Goal: Information Seeking & Learning: Learn about a topic

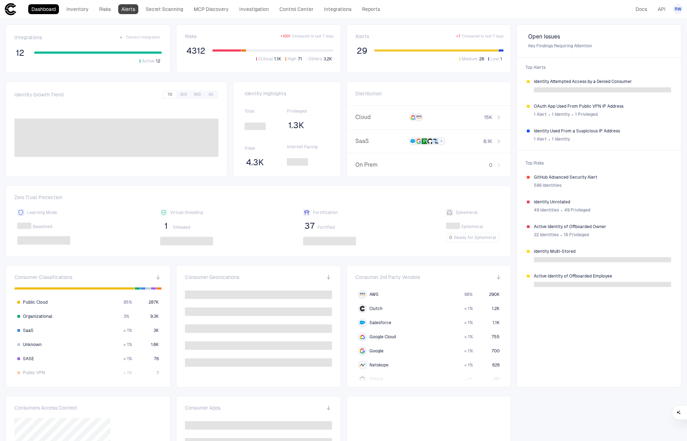
click at [122, 11] on link "Alerts" at bounding box center [128, 9] width 20 height 10
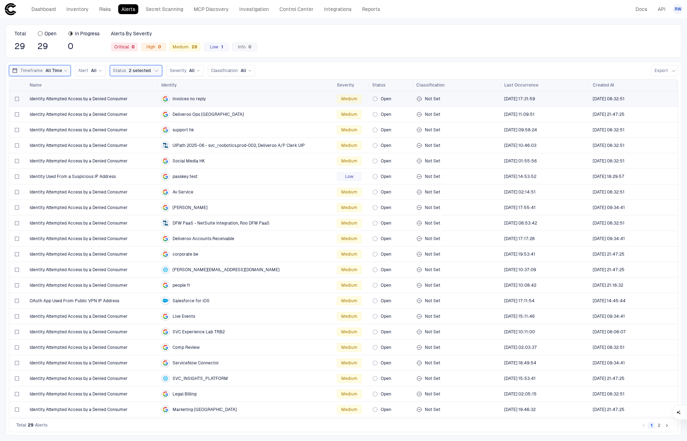
click at [143, 102] on div "Identity Attempted Access by a Denied Consumer" at bounding box center [93, 98] width 126 height 14
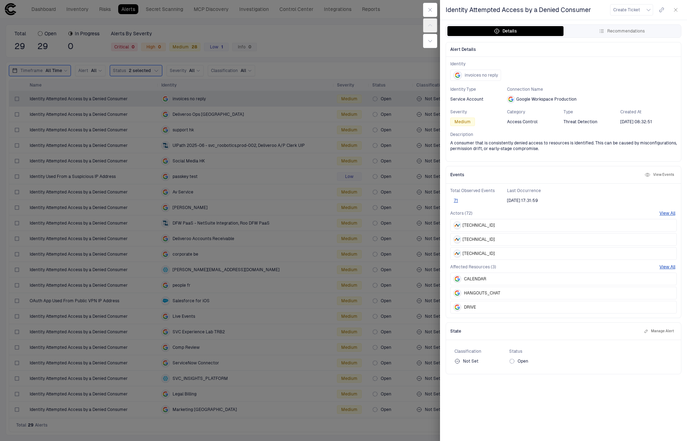
click at [676, 11] on icon "button" at bounding box center [676, 10] width 6 height 6
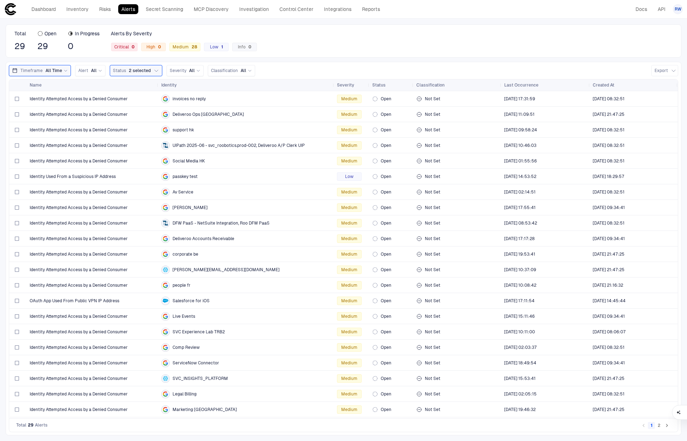
click at [197, 98] on span "invoices no reply" at bounding box center [189, 99] width 33 height 6
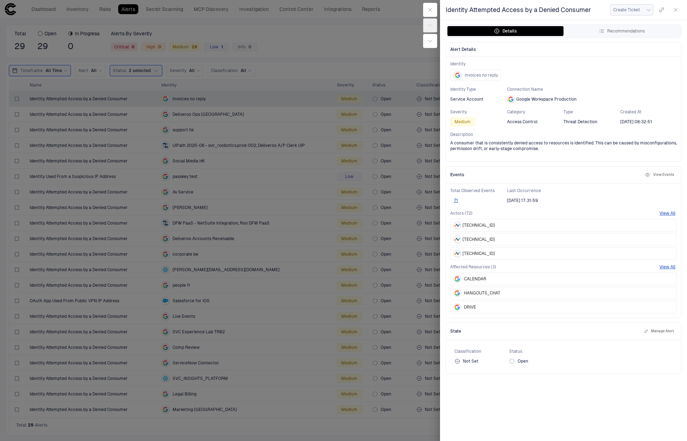
click at [641, 10] on button "Create Ticket" at bounding box center [631, 9] width 43 height 11
click at [627, 25] on div "Jira" at bounding box center [628, 26] width 16 height 6
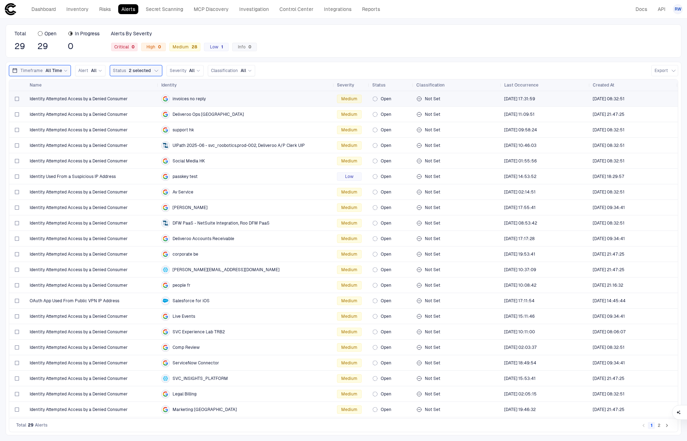
click at [296, 98] on div "invoices no reply" at bounding box center [246, 99] width 170 height 8
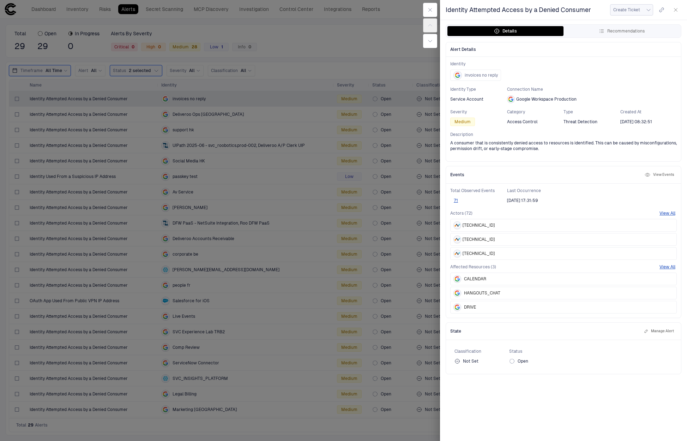
click at [646, 11] on icon "button" at bounding box center [649, 10] width 6 height 6
click at [633, 27] on div "Jira" at bounding box center [628, 26] width 16 height 6
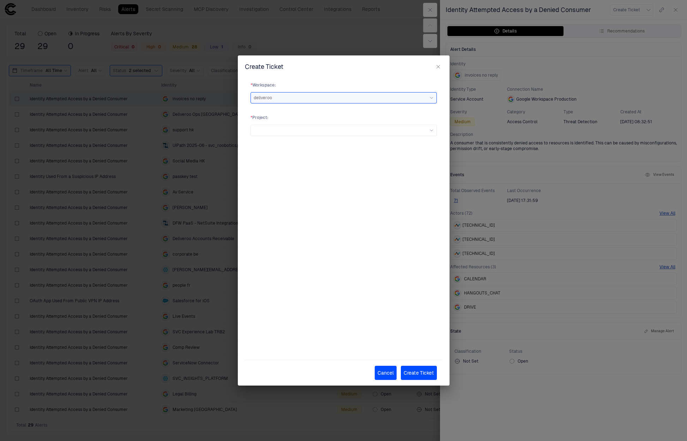
click at [398, 99] on div "deliveroo" at bounding box center [344, 98] width 180 height 6
click at [393, 78] on div "* Workspace : deliveroo deliveroo * Project :" at bounding box center [344, 212] width 198 height 271
click at [370, 130] on div at bounding box center [344, 130] width 180 height 4
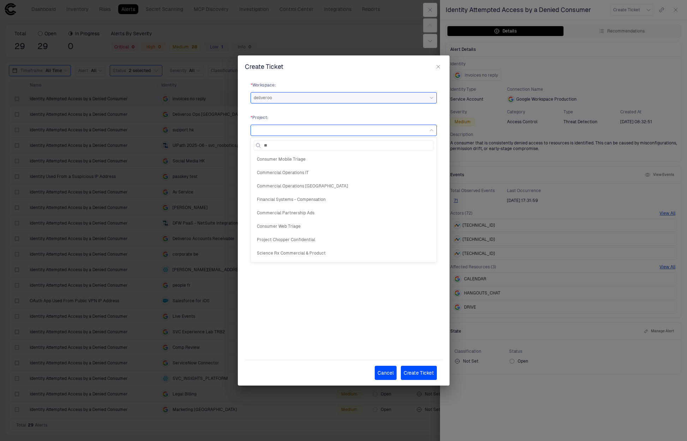
type input "***"
click at [318, 157] on span "IAM Team" at bounding box center [344, 159] width 174 height 6
click at [309, 168] on div at bounding box center [344, 162] width 186 height 11
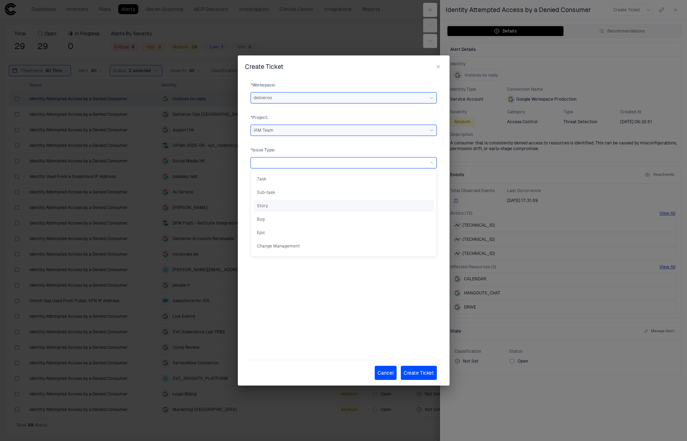
click at [285, 206] on span "Story" at bounding box center [344, 206] width 174 height 6
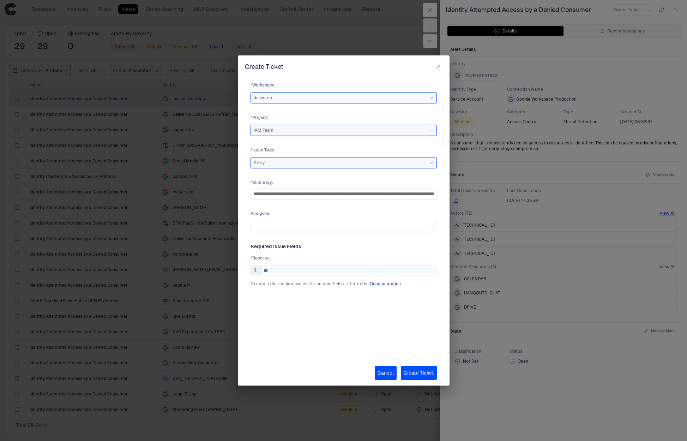
click at [383, 370] on button "Cancel" at bounding box center [386, 373] width 22 height 14
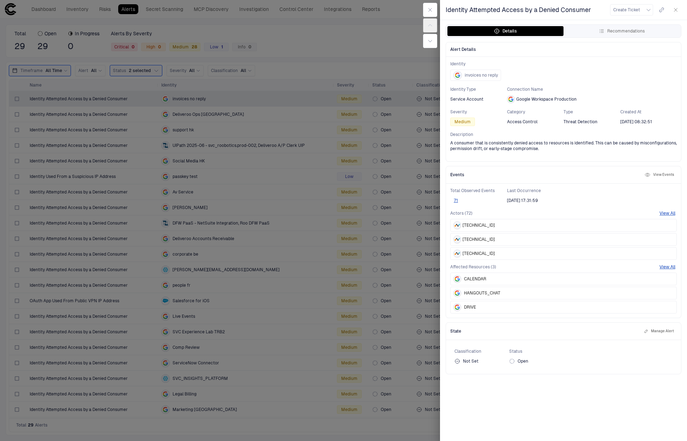
click at [675, 7] on icon "button" at bounding box center [676, 10] width 6 height 6
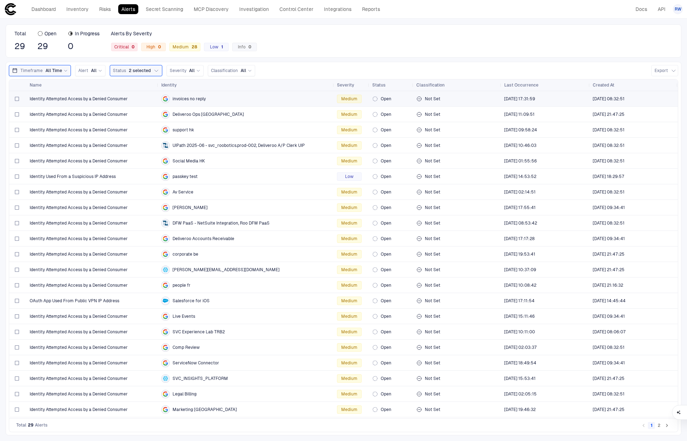
click at [208, 101] on div "invoices no reply" at bounding box center [246, 99] width 170 height 8
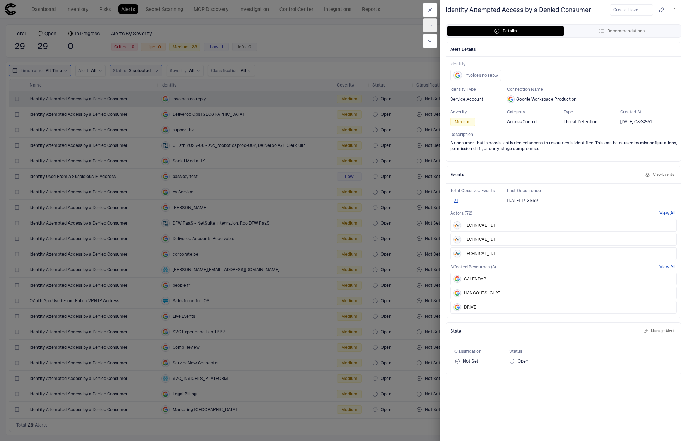
click at [507, 27] on button "Details" at bounding box center [506, 31] width 116 height 10
click at [638, 30] on div "Recommendations" at bounding box center [622, 31] width 46 height 6
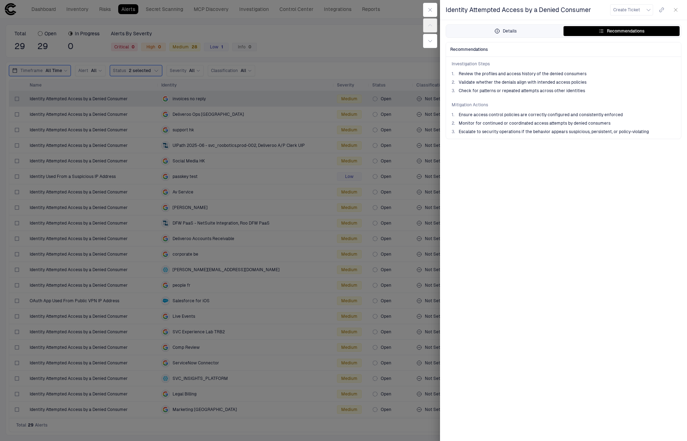
click at [501, 34] on button "Details" at bounding box center [506, 31] width 116 height 10
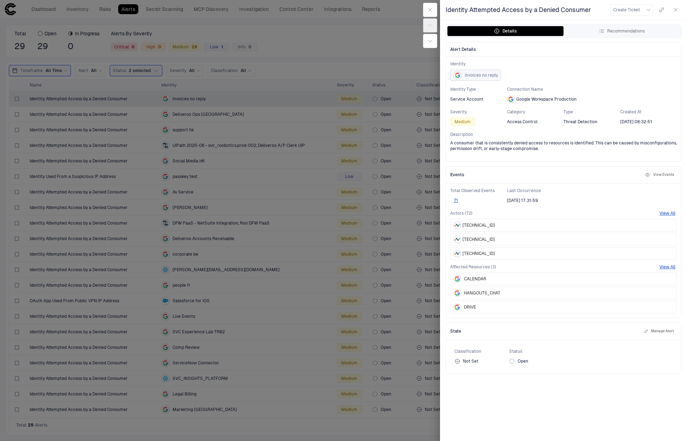
click at [483, 74] on span "invoices no reply" at bounding box center [481, 75] width 33 height 6
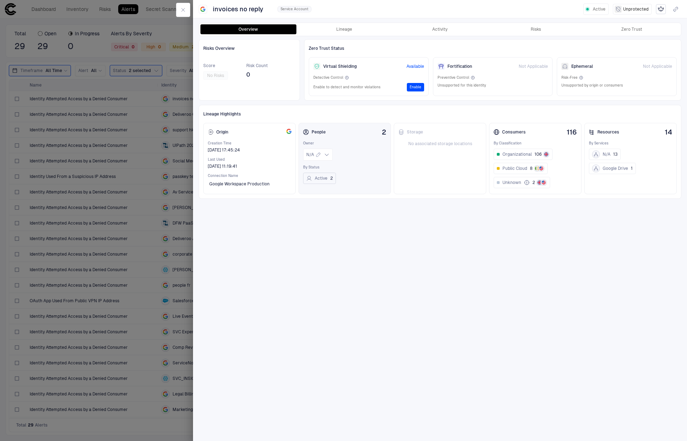
click at [324, 180] on button "Active 2" at bounding box center [319, 178] width 33 height 11
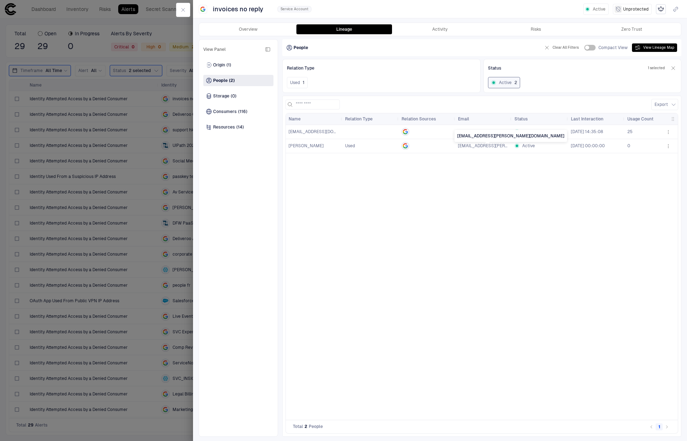
click at [480, 146] on span "matt.jackson@deliveroo.co.uk" at bounding box center [511, 145] width 107 height 5
click at [183, 10] on icon "button" at bounding box center [183, 10] width 6 height 6
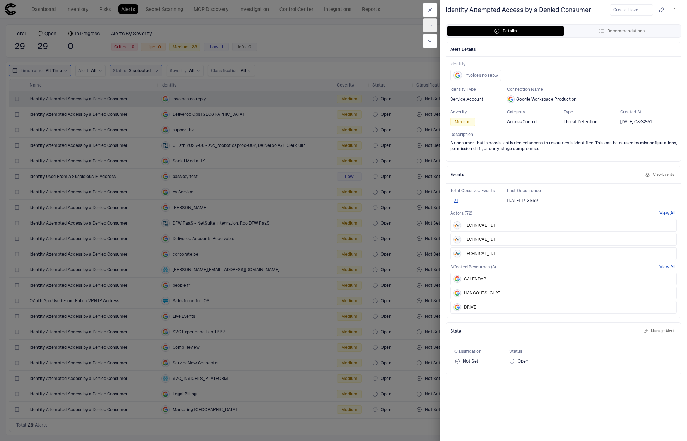
click at [426, 10] on button "button" at bounding box center [430, 10] width 14 height 14
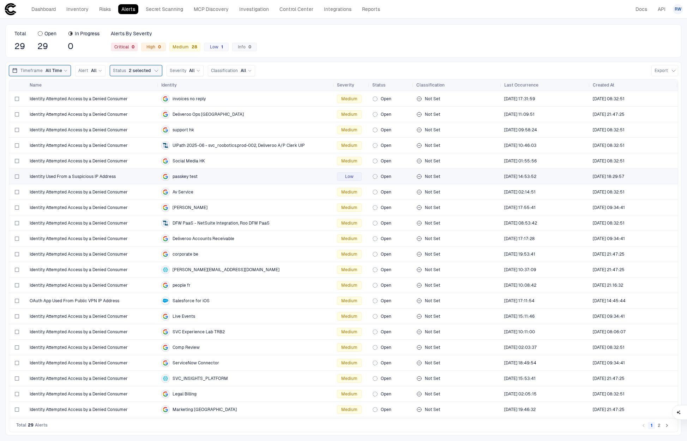
click at [199, 179] on div "passkey test" at bounding box center [246, 176] width 170 height 8
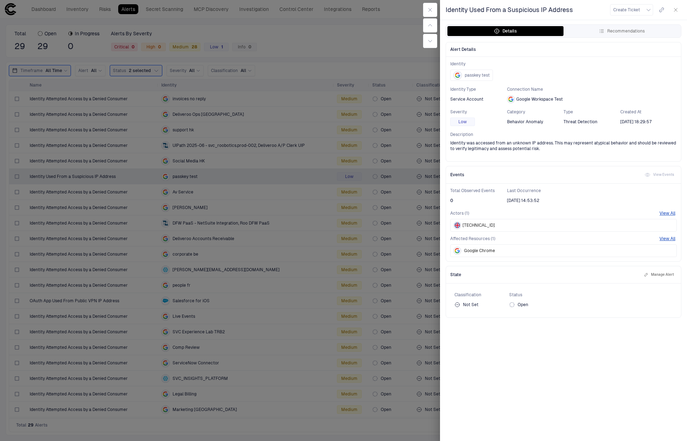
click at [311, 133] on div at bounding box center [343, 220] width 687 height 441
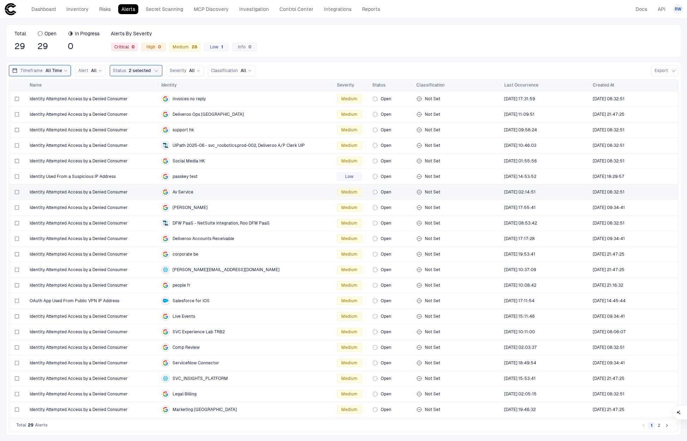
click at [190, 192] on span "Av Service" at bounding box center [183, 192] width 21 height 6
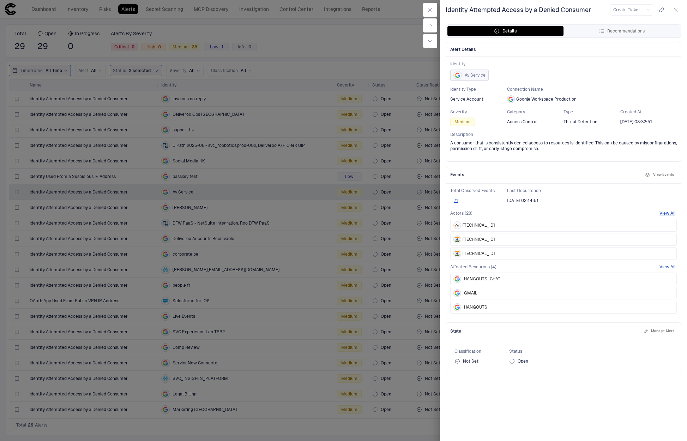
click at [479, 78] on div "Av Service" at bounding box center [470, 75] width 32 height 11
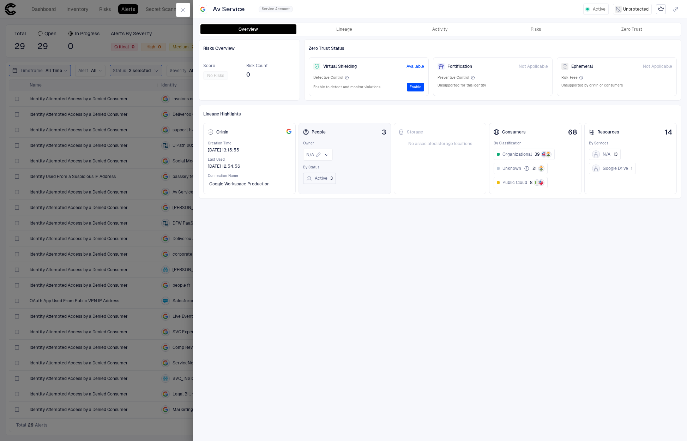
click at [325, 183] on button "Active 3" at bounding box center [319, 178] width 33 height 11
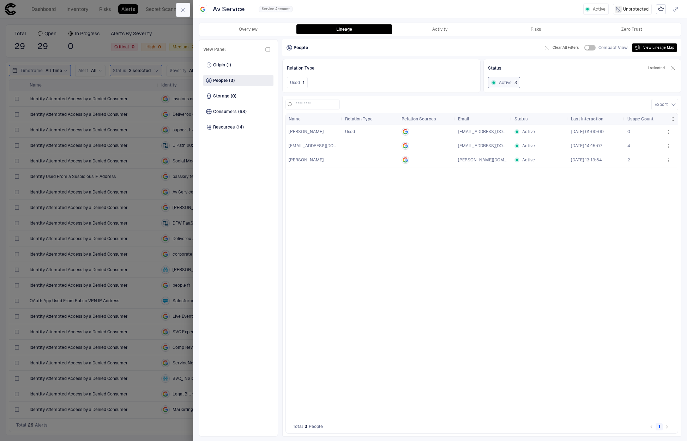
click at [189, 9] on button "button" at bounding box center [183, 10] width 14 height 14
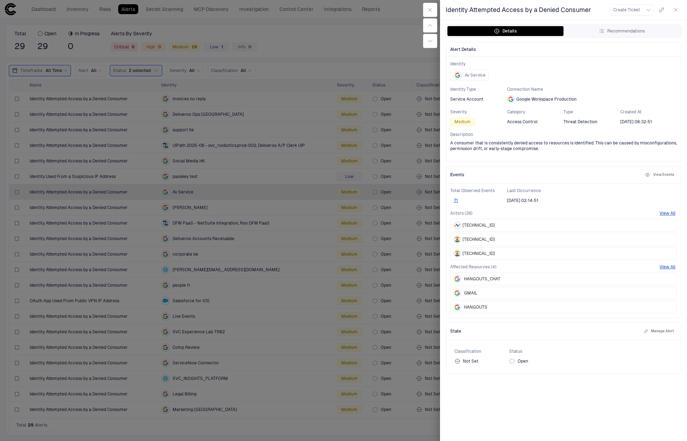
click at [675, 10] on icon "button" at bounding box center [676, 10] width 6 height 6
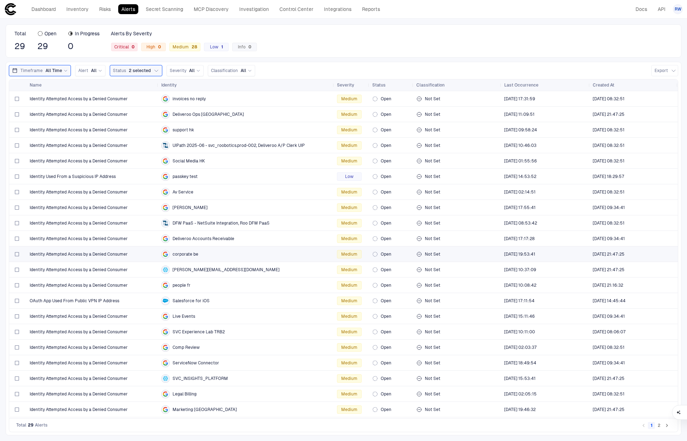
click at [189, 250] on div "corporate be" at bounding box center [246, 254] width 170 height 8
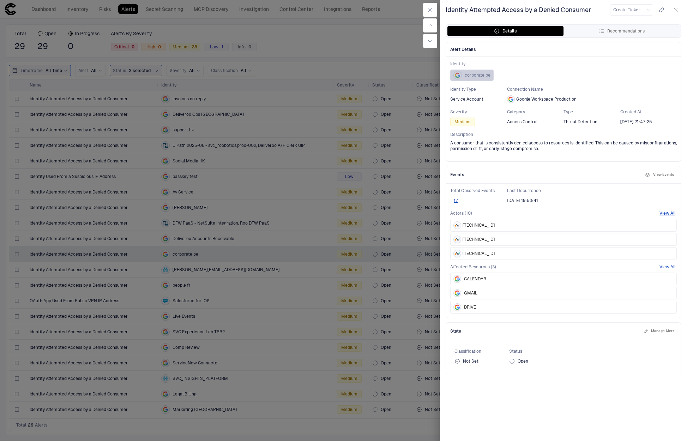
click at [455, 79] on div "button" at bounding box center [458, 75] width 8 height 8
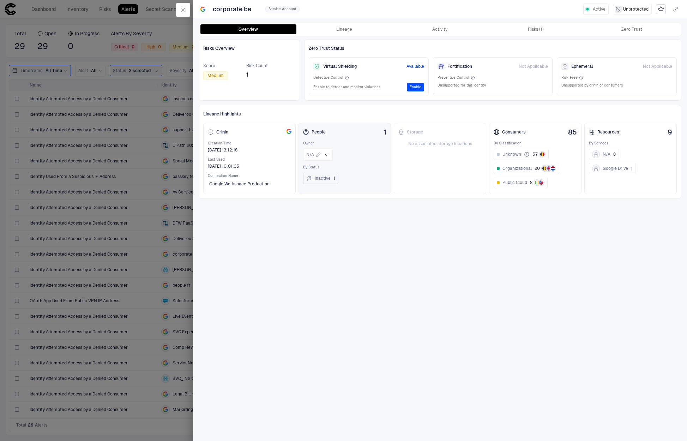
click at [332, 180] on button "Inactive 1" at bounding box center [320, 178] width 35 height 11
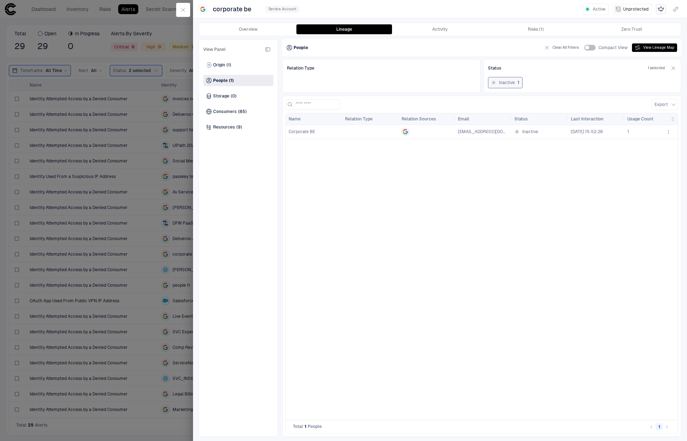
click at [191, 14] on div at bounding box center [183, 10] width 20 height 20
click at [186, 12] on icon "button" at bounding box center [183, 10] width 6 height 6
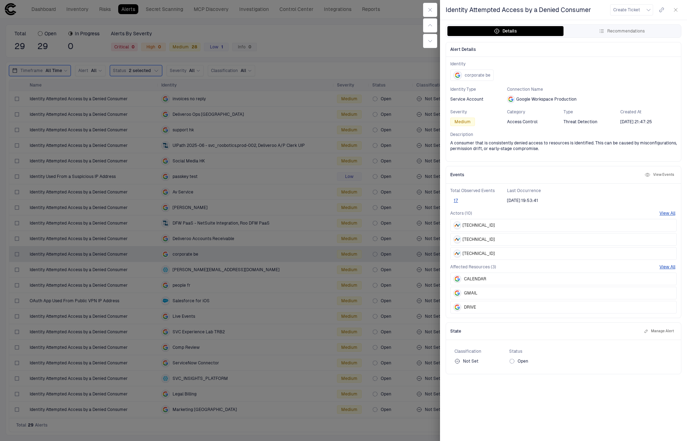
click at [677, 6] on button "button" at bounding box center [675, 9] width 11 height 11
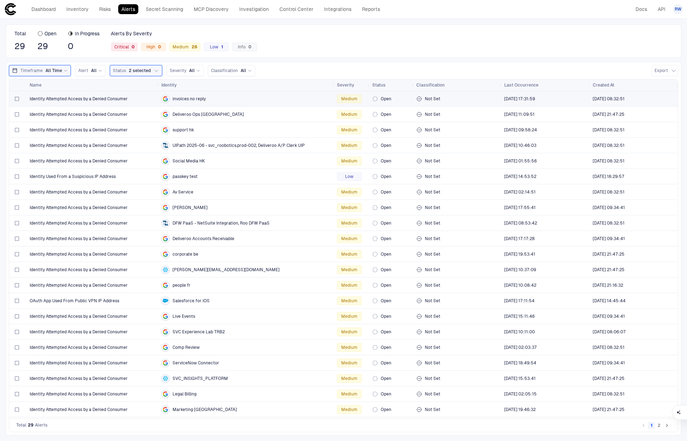
click at [384, 101] on span "Open" at bounding box center [386, 99] width 11 height 6
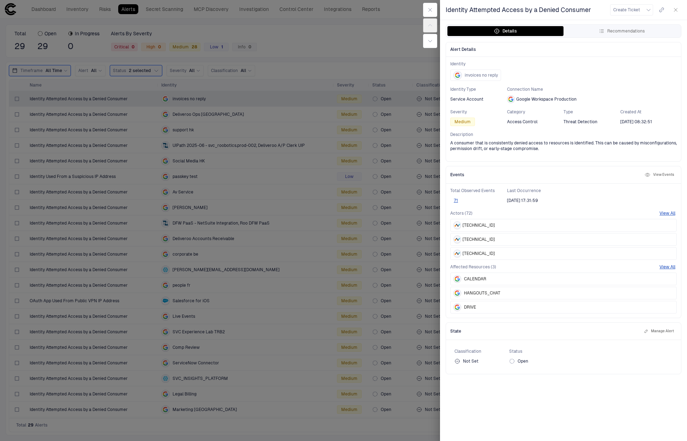
click at [521, 365] on div "Open" at bounding box center [536, 361] width 55 height 8
click at [520, 361] on span "Open" at bounding box center [523, 361] width 11 height 6
click at [675, 9] on icon "button" at bounding box center [676, 9] width 3 height 3
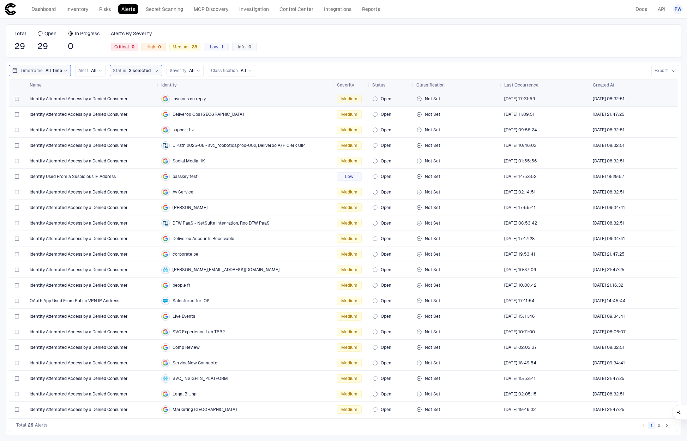
click at [234, 100] on div "invoices no reply" at bounding box center [246, 99] width 170 height 8
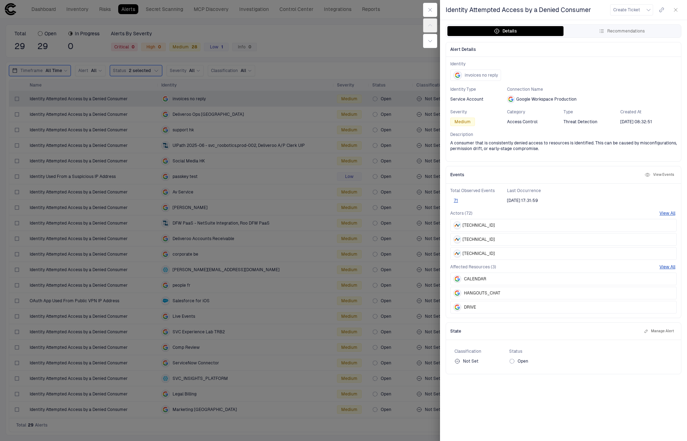
click at [665, 331] on button "Manage Alert" at bounding box center [659, 331] width 33 height 8
click at [666, 361] on button "Save" at bounding box center [665, 362] width 16 height 11
click at [514, 360] on circle at bounding box center [512, 361] width 4 height 4
click at [462, 363] on div "Not Set" at bounding box center [467, 361] width 24 height 6
click at [532, 361] on div "Open" at bounding box center [536, 361] width 55 height 8
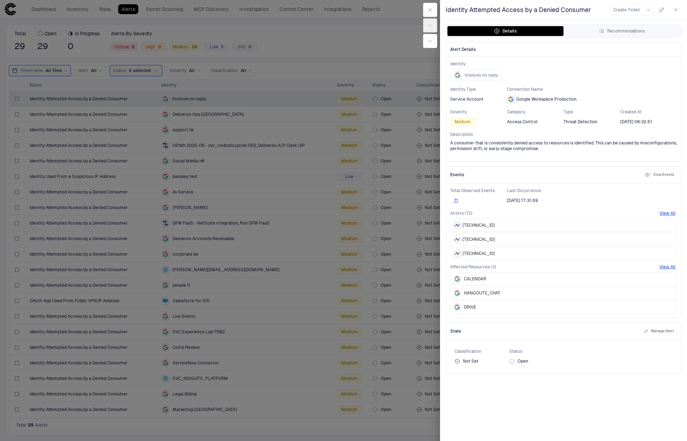
click at [465, 360] on div "Not Set" at bounding box center [467, 361] width 24 height 6
click at [515, 361] on icon at bounding box center [512, 361] width 6 height 6
click at [458, 363] on icon at bounding box center [458, 361] width 6 height 6
click at [525, 359] on span "Open" at bounding box center [523, 361] width 11 height 6
click at [466, 360] on div "Not Set" at bounding box center [467, 361] width 24 height 6
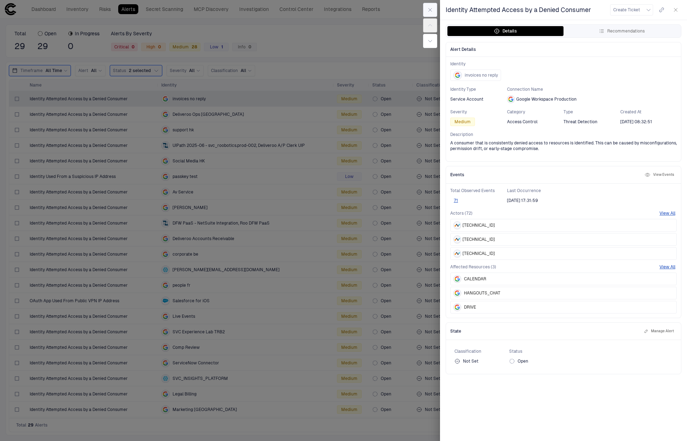
click at [426, 7] on button "button" at bounding box center [430, 10] width 14 height 14
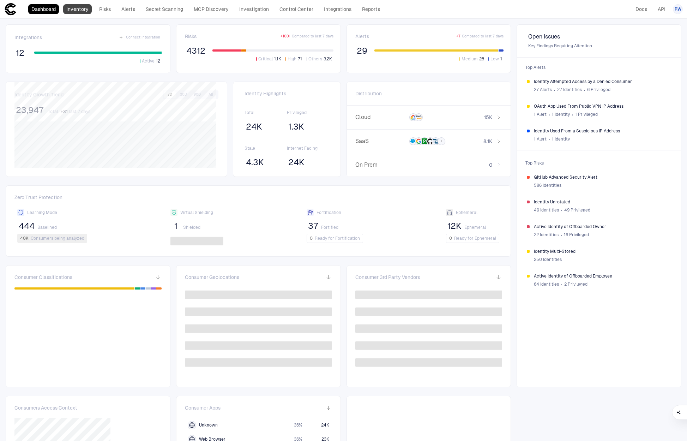
click at [77, 12] on link "Inventory" at bounding box center [77, 9] width 29 height 10
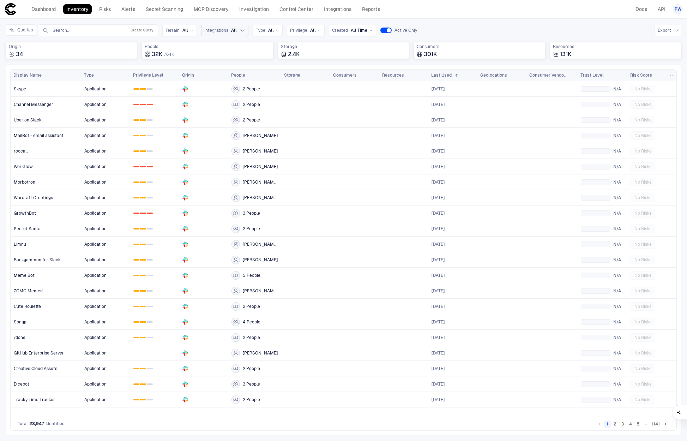
click at [216, 28] on span "Integrations" at bounding box center [216, 31] width 24 height 6
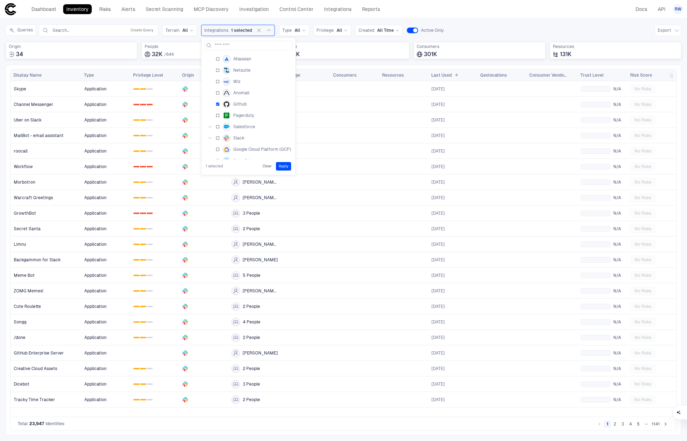
click at [284, 163] on button "Apply" at bounding box center [283, 166] width 15 height 8
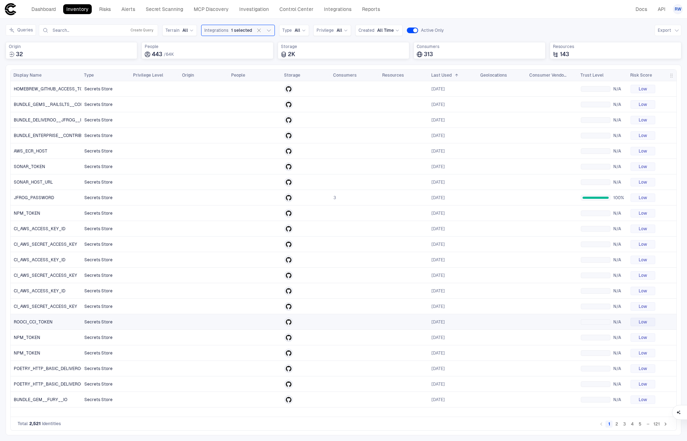
click at [40, 321] on span "ROOCI_CCI_TOKEN" at bounding box center [33, 322] width 39 height 6
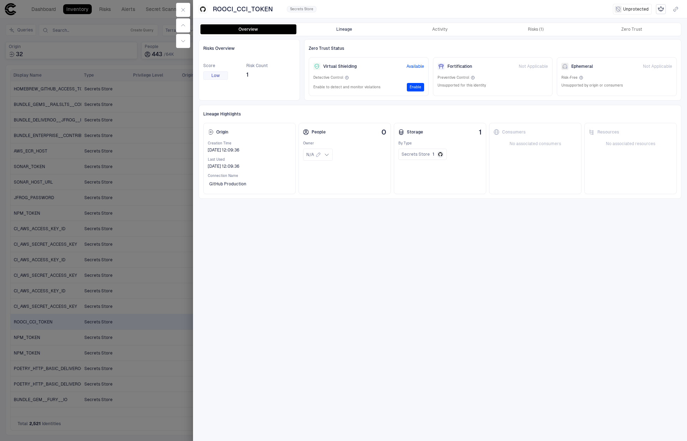
click at [358, 32] on button "Lineage" at bounding box center [345, 29] width 96 height 10
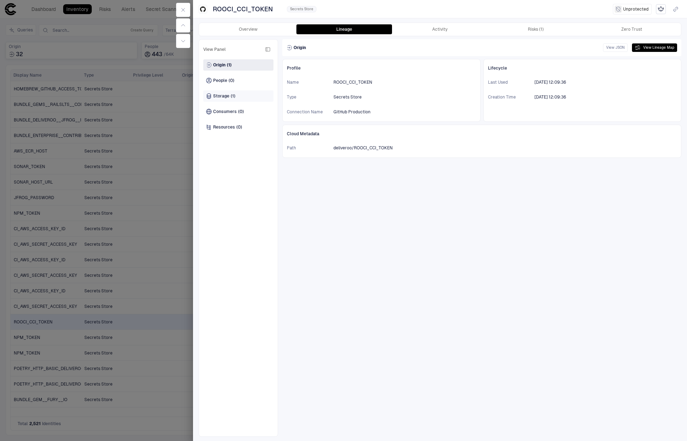
click at [245, 95] on div "Storage (1)" at bounding box center [238, 95] width 70 height 11
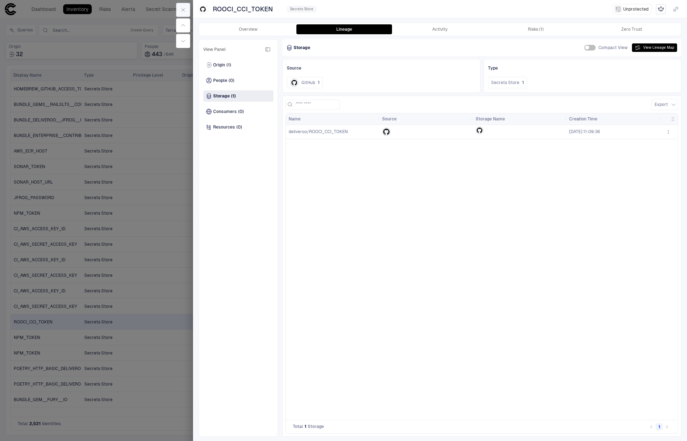
click at [181, 8] on icon "button" at bounding box center [183, 10] width 6 height 6
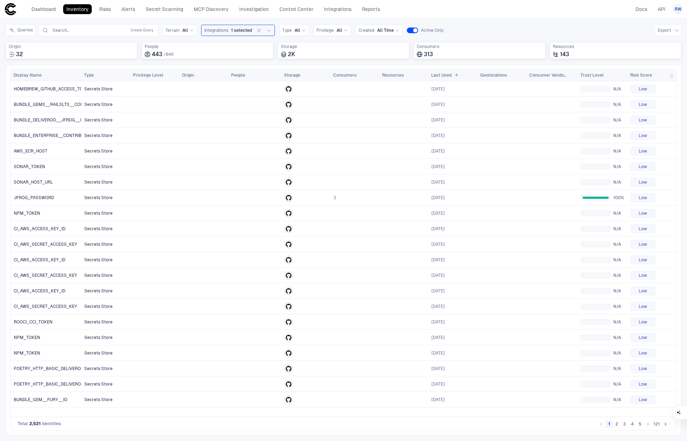
click at [665, 424] on icon "Go to next page" at bounding box center [666, 424] width 6 height 6
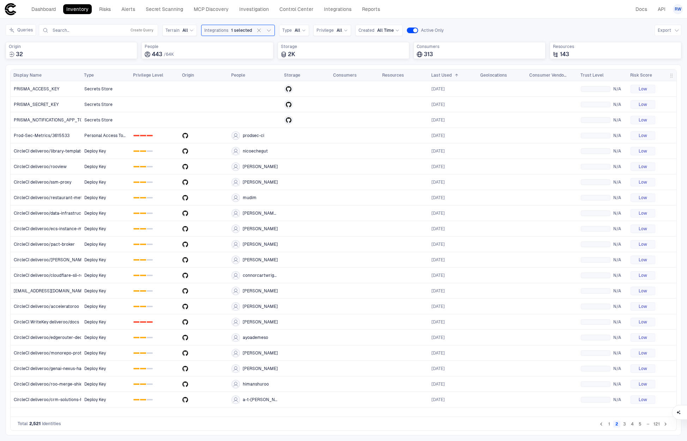
click at [664, 425] on icon "Go to next page" at bounding box center [666, 424] width 6 height 6
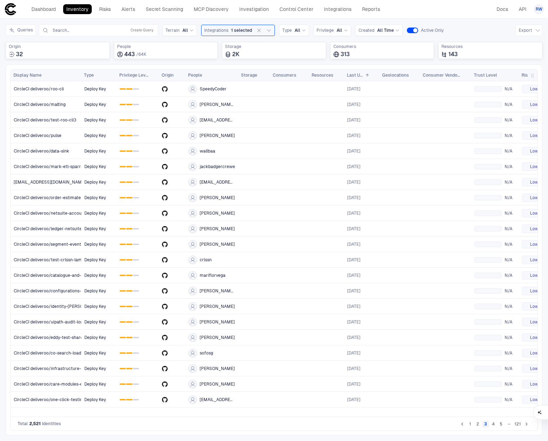
click at [531, 425] on div "Total 2,521 Identities 1 2 3 4 5 … 121" at bounding box center [274, 424] width 528 height 14
click at [530, 425] on icon "Go to next page" at bounding box center [527, 424] width 6 height 6
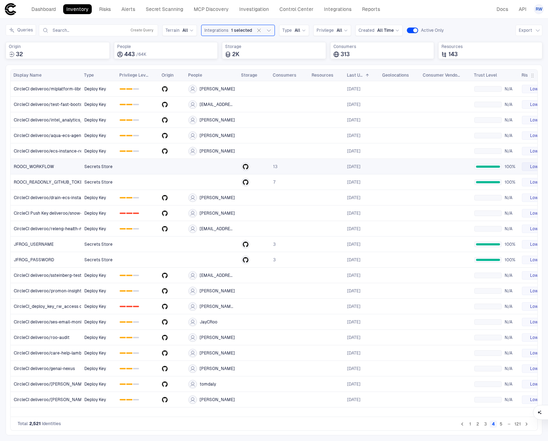
click at [67, 163] on link "ROOCI_WORKFLOW" at bounding box center [46, 166] width 70 height 14
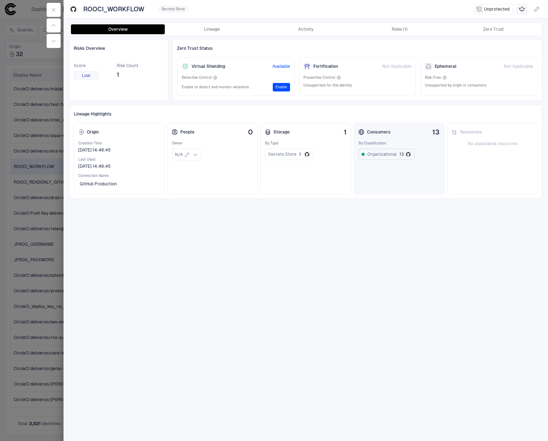
click at [388, 155] on span "Organizational" at bounding box center [381, 154] width 29 height 6
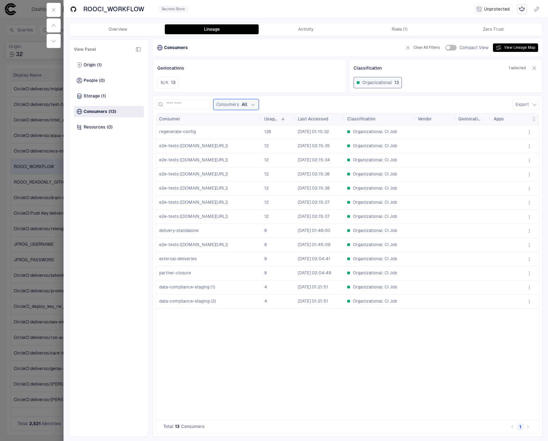
drag, startPoint x: 193, startPoint y: 120, endPoint x: 270, endPoint y: 127, distance: 76.9
click at [263, 119] on div at bounding box center [261, 118] width 3 height 11
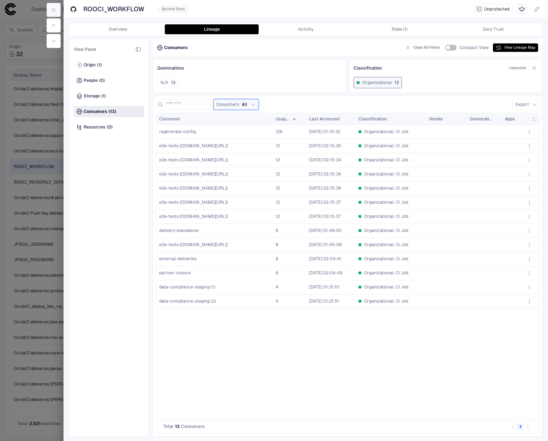
click at [55, 8] on icon "button" at bounding box center [54, 10] width 6 height 6
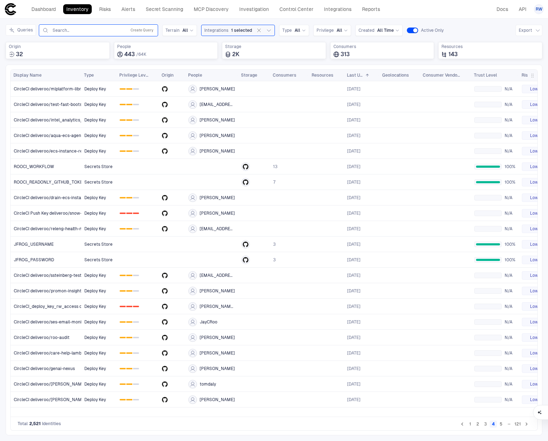
click at [68, 31] on input "text" at bounding box center [88, 31] width 72 height 6
click at [150, 30] on button "Create Query" at bounding box center [142, 30] width 26 height 8
click at [68, 73] on button "Add Condition" at bounding box center [62, 71] width 40 height 11
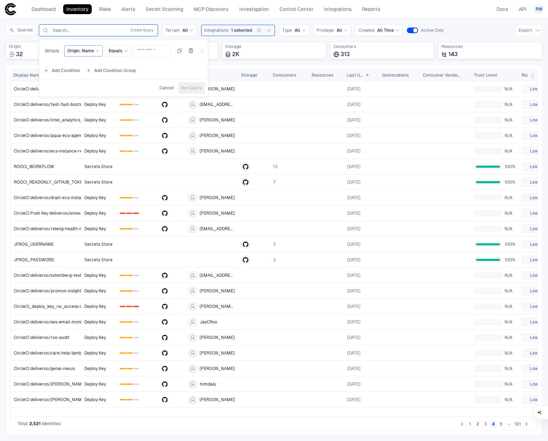
click at [84, 52] on span "Origin: Name" at bounding box center [80, 51] width 26 height 6
type input "***"
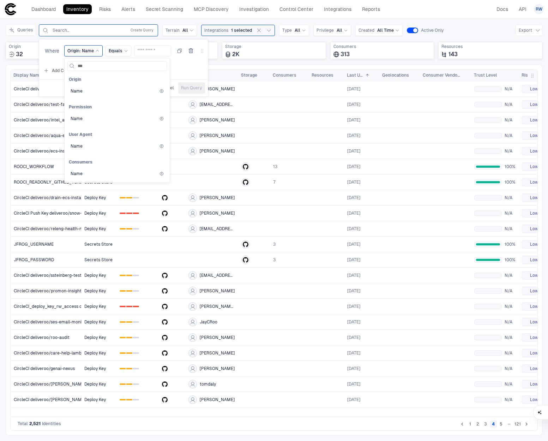
click at [98, 93] on div "Name" at bounding box center [117, 91] width 93 height 6
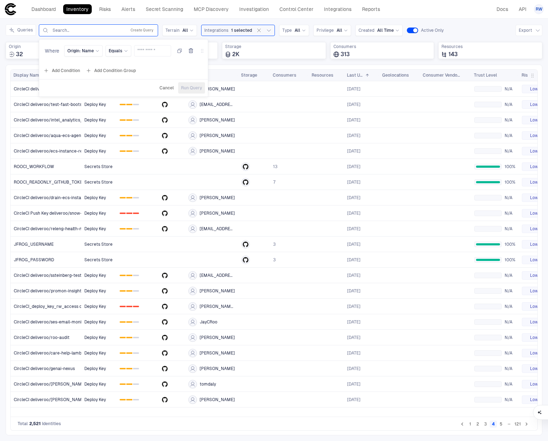
click at [168, 88] on span "Cancel" at bounding box center [167, 88] width 14 height 6
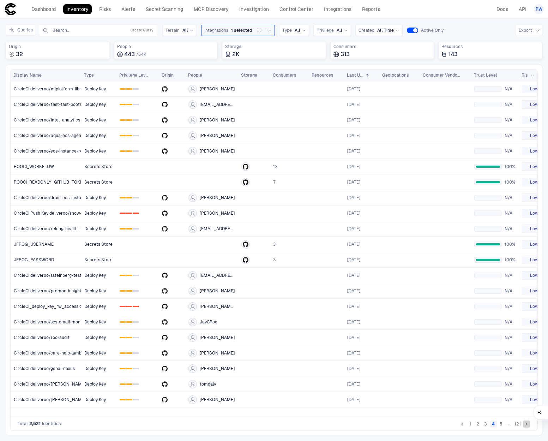
click at [526, 422] on icon "Go to next page" at bounding box center [527, 424] width 6 height 6
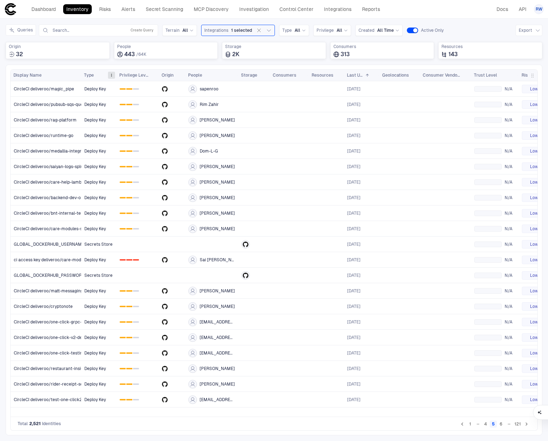
click at [111, 73] on span at bounding box center [111, 75] width 4 height 4
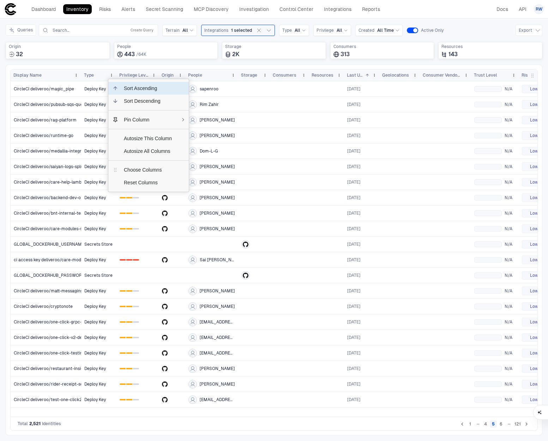
click at [154, 91] on span "Sort Ascending" at bounding box center [147, 88] width 59 height 13
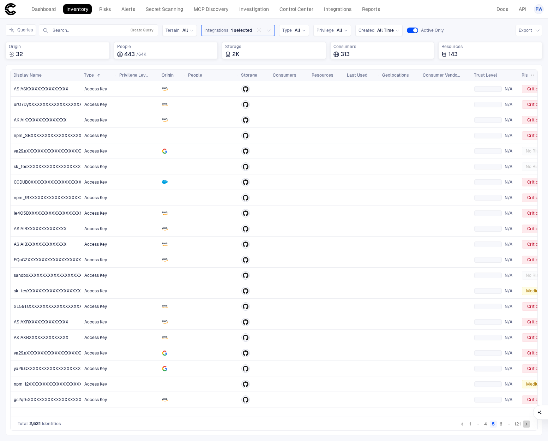
click at [528, 424] on icon "Go to next page" at bounding box center [527, 424] width 6 height 6
click at [526, 424] on icon "Go to next page" at bounding box center [527, 424] width 6 height 6
click at [528, 424] on icon "Go to next page" at bounding box center [527, 424] width 6 height 6
click at [96, 73] on span at bounding box center [97, 75] width 7 height 4
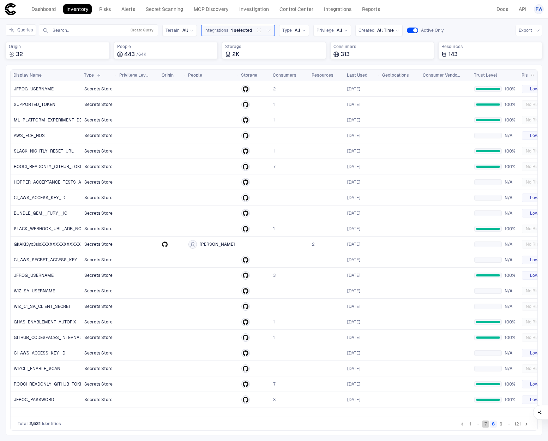
click at [486, 422] on button "7" at bounding box center [485, 423] width 7 height 7
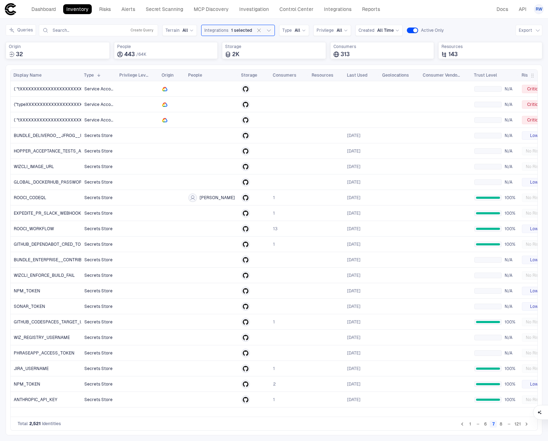
click at [486, 424] on button "6" at bounding box center [485, 423] width 7 height 7
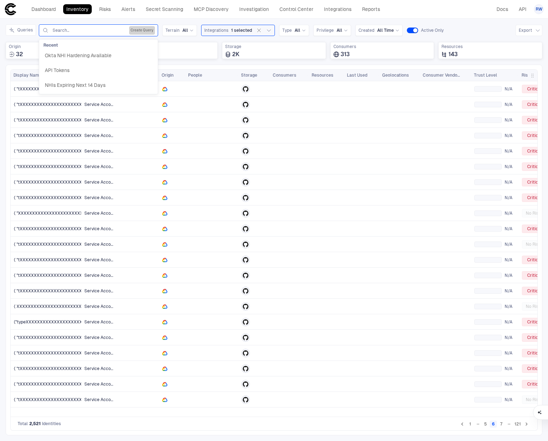
click at [141, 28] on button "Create Query" at bounding box center [142, 30] width 26 height 8
click at [69, 68] on button "Add Condition" at bounding box center [62, 71] width 40 height 11
click at [145, 51] on input "text" at bounding box center [152, 51] width 31 height 11
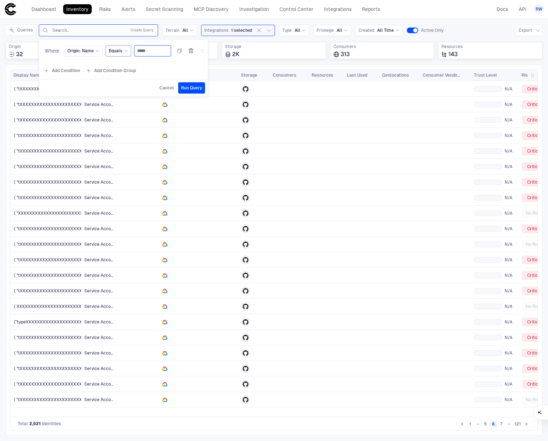
type input "*****"
click at [123, 54] on div "Equals" at bounding box center [118, 51] width 19 height 8
click at [136, 108] on span "Contains" at bounding box center [150, 107] width 76 height 6
click at [193, 85] on span "Run Query" at bounding box center [196, 88] width 21 height 6
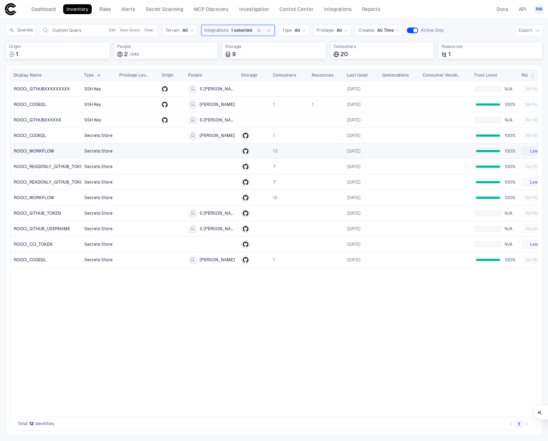
click at [77, 153] on link "ROOCI_WORKFLOW" at bounding box center [46, 151] width 70 height 14
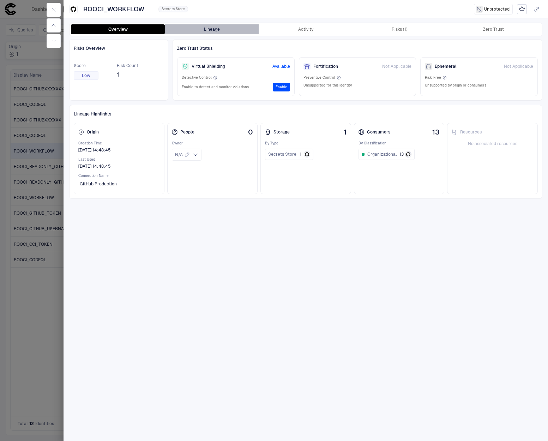
click at [212, 29] on button "Lineage" at bounding box center [212, 29] width 94 height 10
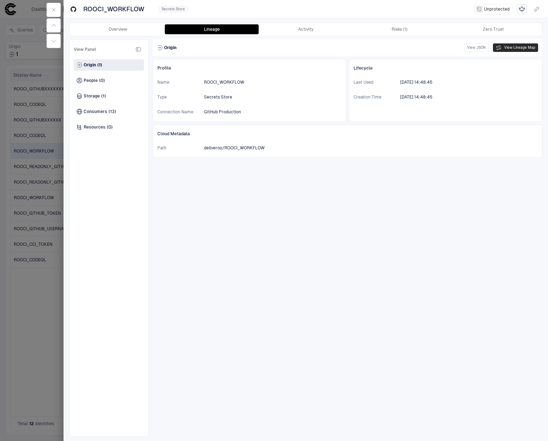
click at [510, 48] on button "View Lineage Map" at bounding box center [515, 47] width 45 height 8
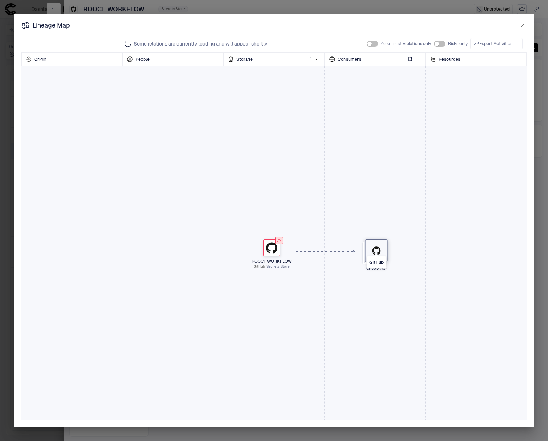
click at [373, 253] on icon "GitHub" at bounding box center [376, 250] width 8 height 8
click at [414, 221] on icon "button" at bounding box center [416, 221] width 4 height 4
click at [523, 26] on icon "button" at bounding box center [522, 25] width 3 height 3
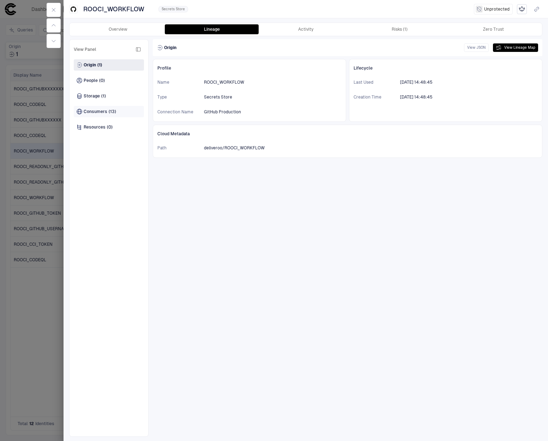
click at [125, 109] on div "Consumers (13)" at bounding box center [109, 111] width 70 height 11
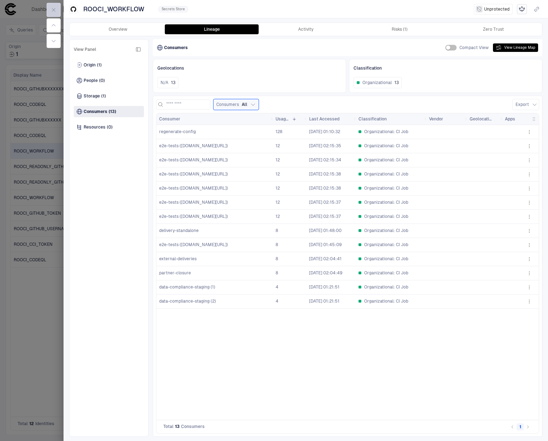
click at [57, 10] on button "button" at bounding box center [54, 10] width 14 height 14
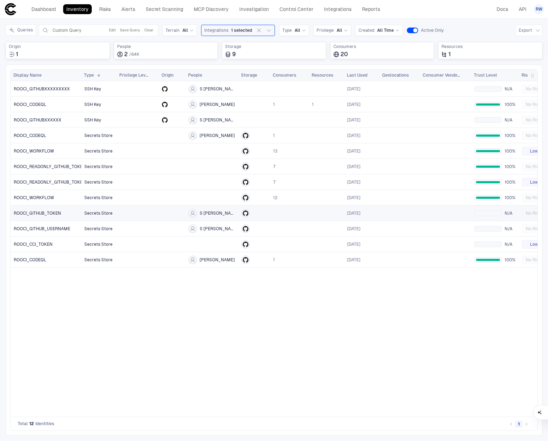
click at [61, 211] on link "ROOCI_GITHUB_TOKEN" at bounding box center [46, 213] width 70 height 14
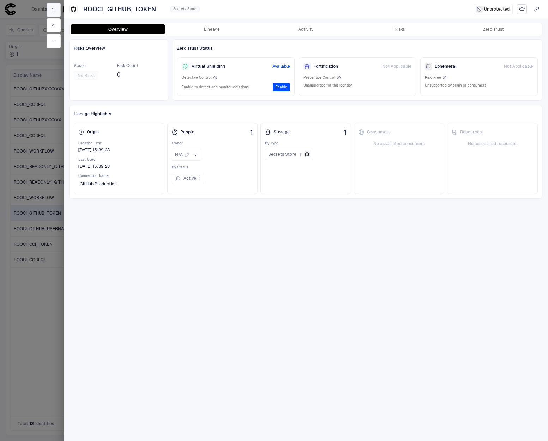
click at [54, 11] on icon "button" at bounding box center [53, 9] width 3 height 3
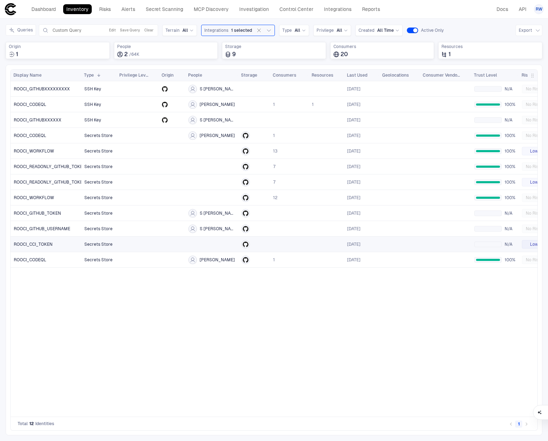
click at [60, 242] on link "ROOCI_CCI_TOKEN" at bounding box center [46, 244] width 70 height 14
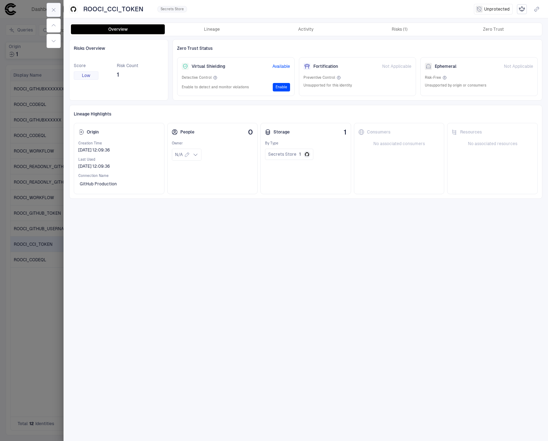
click at [54, 10] on icon "button" at bounding box center [53, 9] width 3 height 3
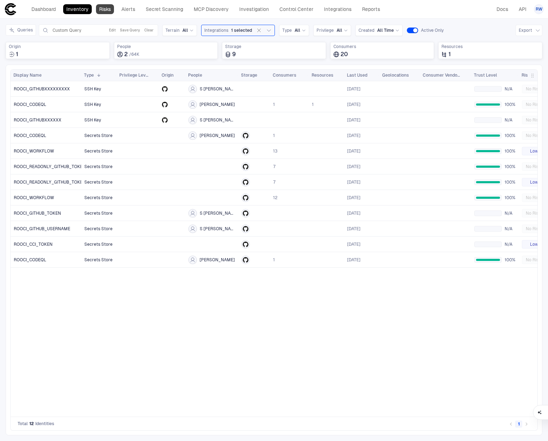
click at [106, 9] on link "Risks" at bounding box center [105, 9] width 18 height 10
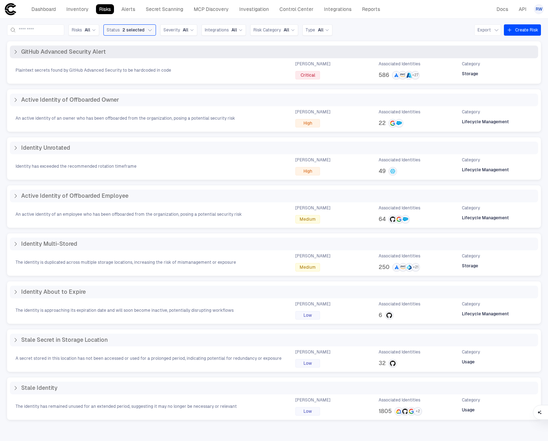
click at [85, 57] on div "GitHub Advanced Security Alert" at bounding box center [274, 52] width 528 height 13
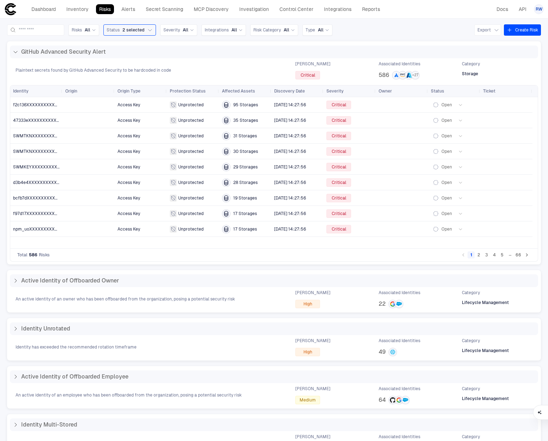
click at [499, 256] on button "5" at bounding box center [502, 254] width 7 height 7
click at [35, 108] on span "-----BXXXXXXXXXXXXXXXXXXXXXXXXXX" at bounding box center [36, 105] width 47 height 14
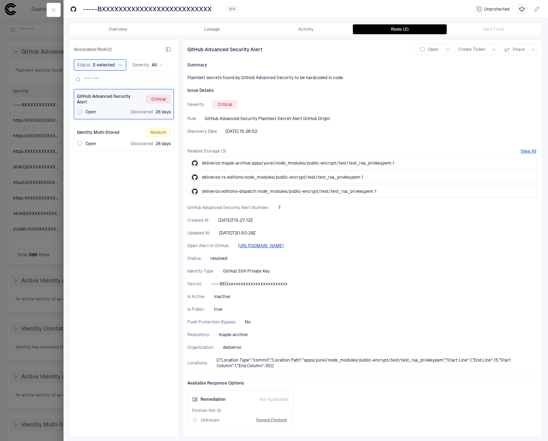
click at [216, 35] on div "Overview Lineage Activity Risks (2) Zero Trust" at bounding box center [306, 29] width 473 height 13
click at [303, 31] on button "Activity" at bounding box center [306, 29] width 94 height 10
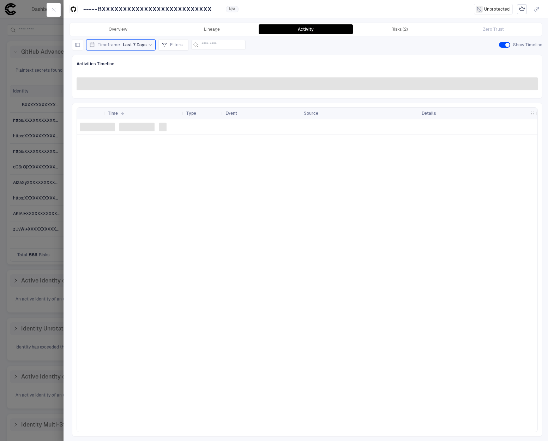
click at [148, 43] on icon at bounding box center [150, 45] width 4 height 4
click at [113, 115] on span "Last 90 Days" at bounding box center [109, 116] width 26 height 6
click at [299, 44] on div "Timeframe Last 90 Days Relative Custom Last 24 Hours Last 7 Days Last 14 Days L…" at bounding box center [307, 44] width 471 height 11
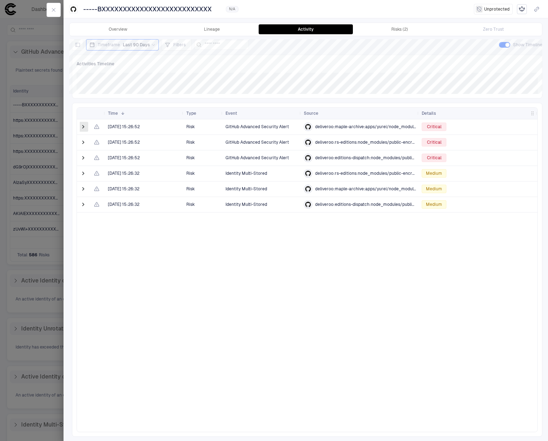
click at [84, 129] on span at bounding box center [83, 126] width 7 height 7
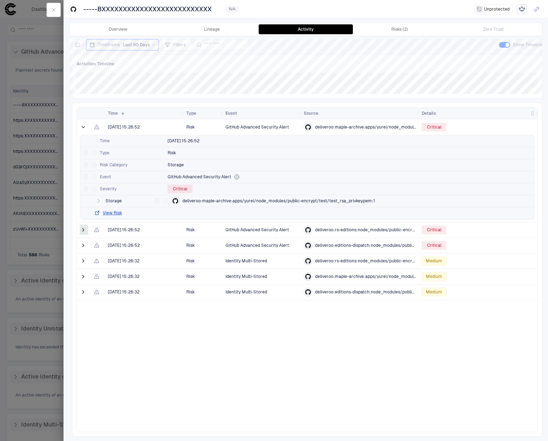
click at [82, 229] on span at bounding box center [83, 229] width 7 height 7
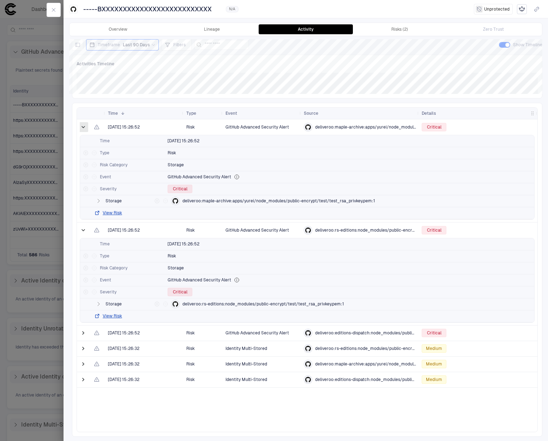
click at [83, 127] on span at bounding box center [83, 127] width 7 height 7
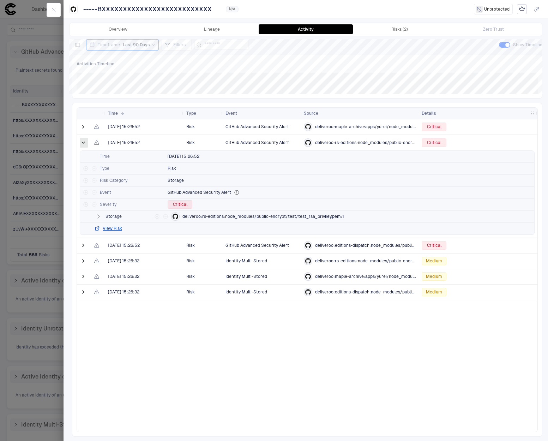
click at [83, 145] on span at bounding box center [83, 142] width 7 height 7
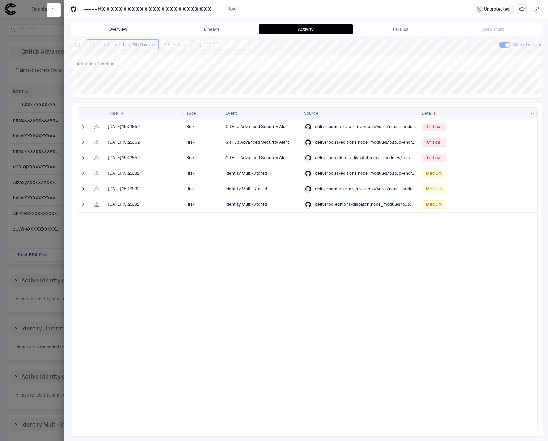
click at [139, 27] on button "Overview" at bounding box center [118, 29] width 94 height 10
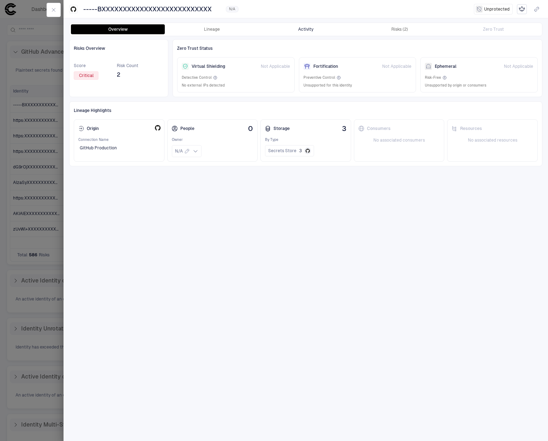
click at [307, 31] on button "Activity" at bounding box center [306, 29] width 94 height 10
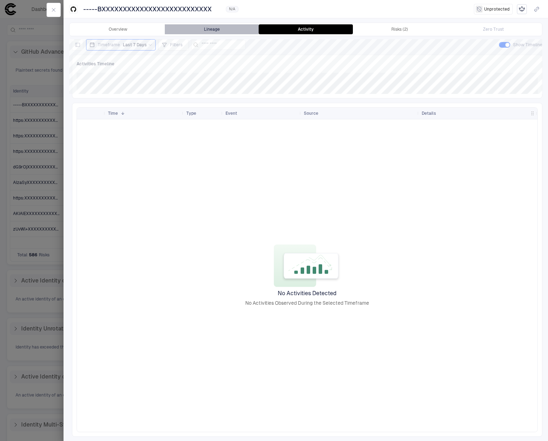
click at [207, 30] on button "Lineage" at bounding box center [212, 29] width 94 height 10
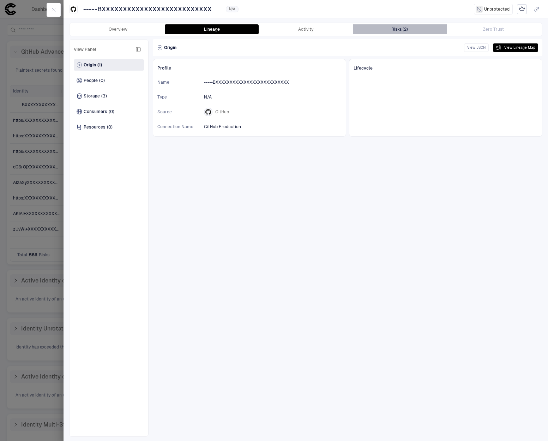
click at [382, 34] on button "Risks (2)" at bounding box center [400, 29] width 94 height 10
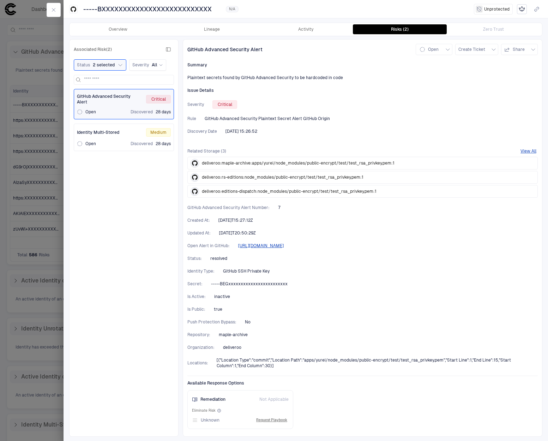
click at [109, 142] on div "Open Discovered 28 days" at bounding box center [124, 144] width 94 height 6
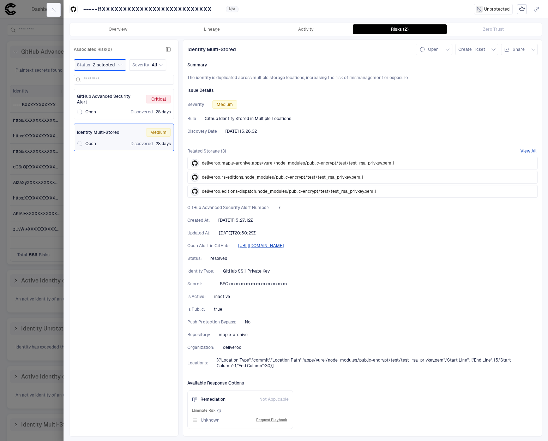
click at [49, 9] on button "button" at bounding box center [54, 10] width 14 height 14
